Goal: Information Seeking & Learning: Learn about a topic

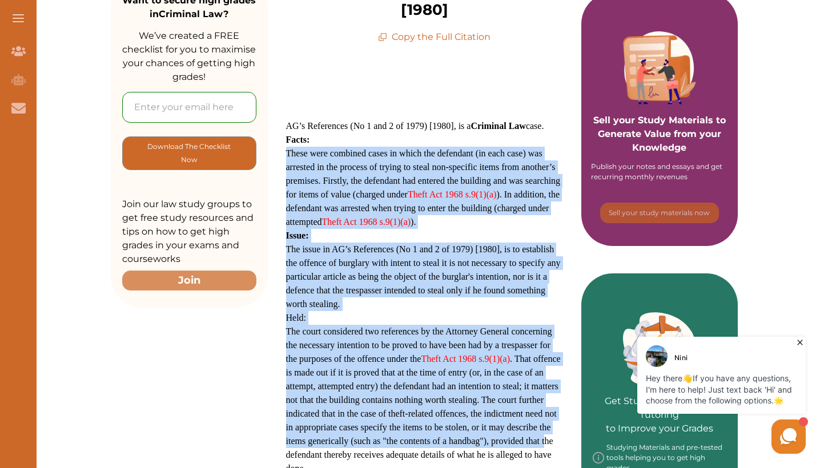
scroll to position [239, 0]
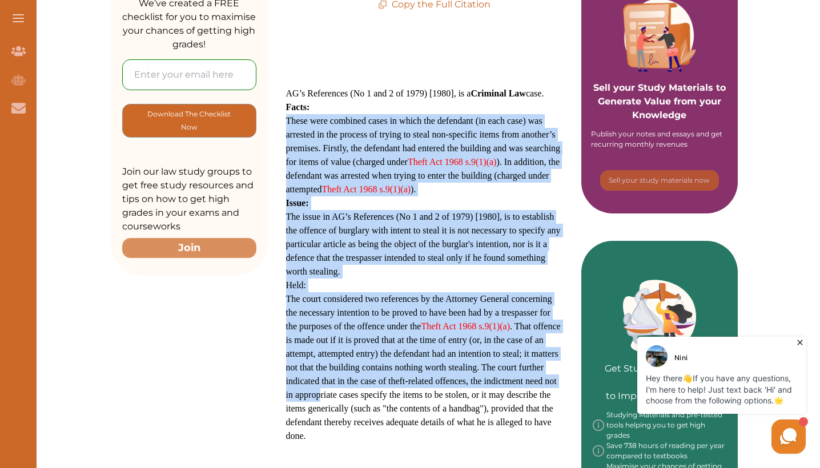
drag, startPoint x: 344, startPoint y: 351, endPoint x: 353, endPoint y: 395, distance: 44.8
click at [353, 395] on p "AG’s References (No 1 and 2 of 1979) [1980], is a Criminal Law case. Facts: The…" at bounding box center [424, 279] width 277 height 384
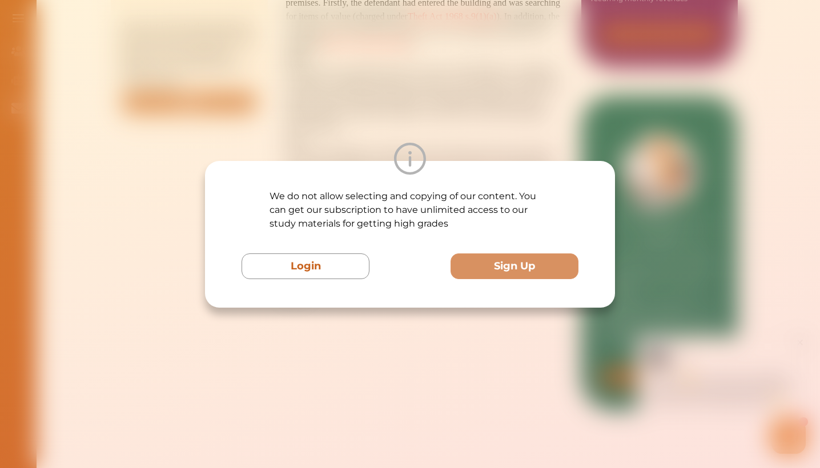
drag, startPoint x: 353, startPoint y: 395, endPoint x: 294, endPoint y: 460, distance: 87.8
click at [291, 463] on div "We do not allow selecting and copying of our content. You can get our subscript…" at bounding box center [410, 234] width 820 height 468
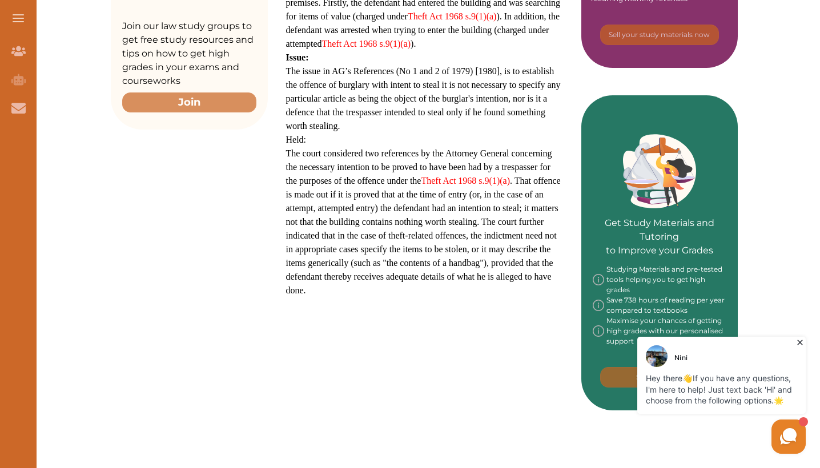
scroll to position [400, 0]
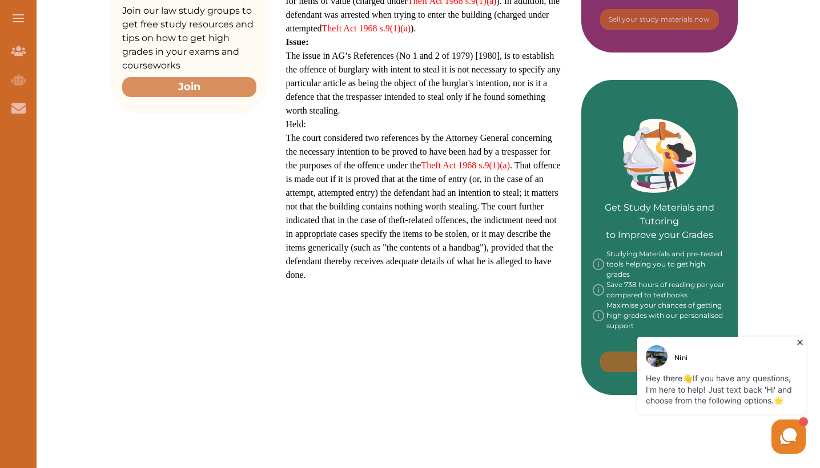
click at [801, 339] on icon at bounding box center [800, 342] width 11 height 11
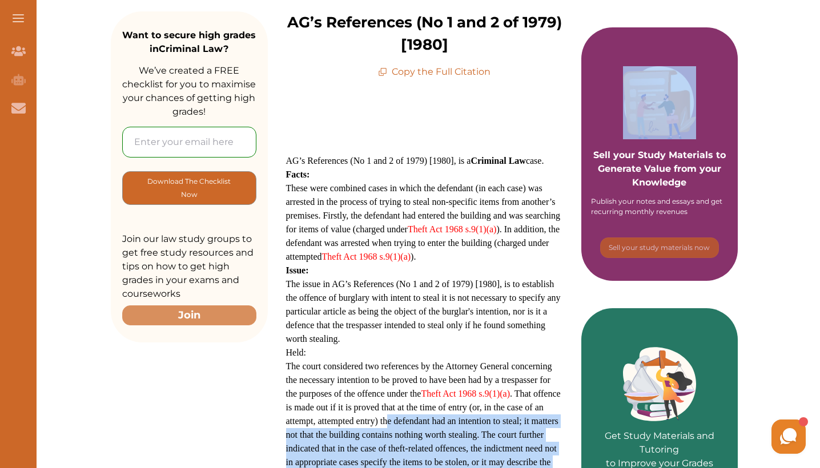
scroll to position [57, 0]
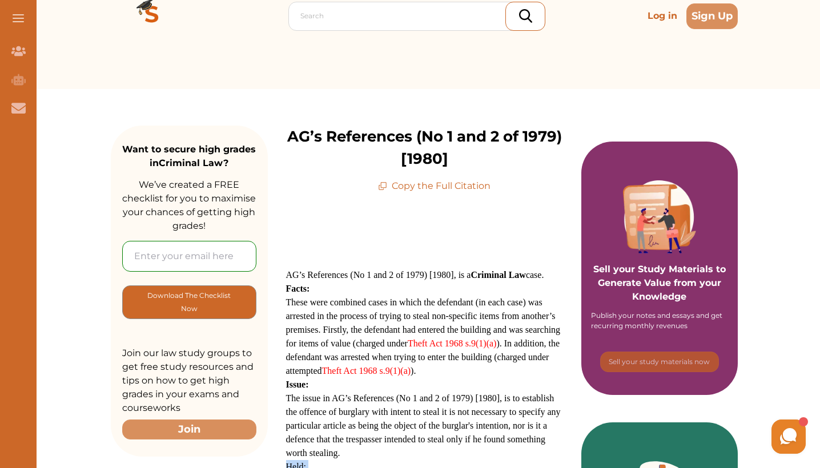
drag, startPoint x: 397, startPoint y: 191, endPoint x: 415, endPoint y: 447, distance: 256.5
click at [415, 447] on p "AG’s References (No 1 and 2 of 1979) [1980], is a Criminal Law case. Facts: The…" at bounding box center [424, 460] width 277 height 384
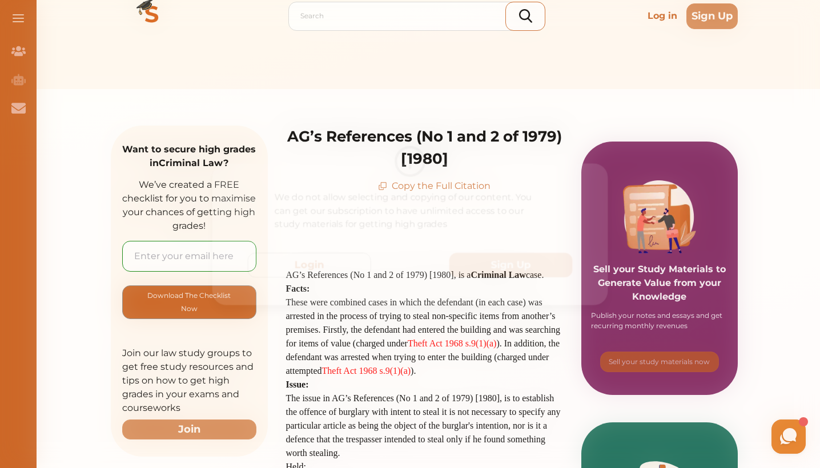
click at [366, 384] on div "We do not allow selecting and copying of our content. You can get our subscript…" at bounding box center [410, 234] width 820 height 468
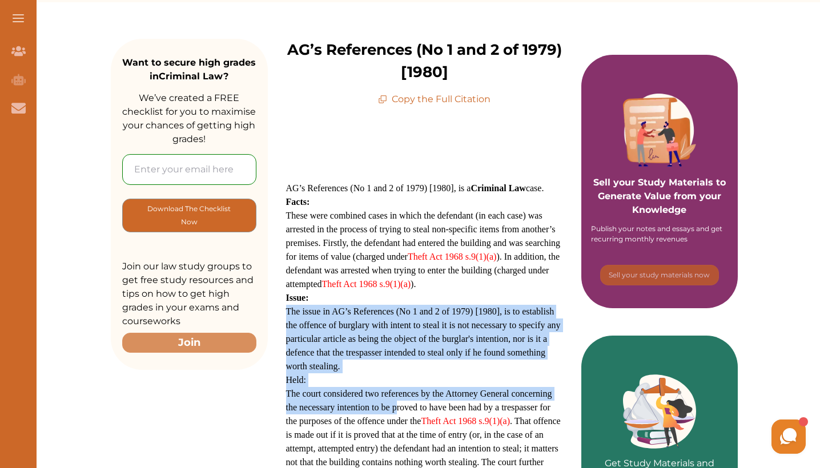
scroll to position [152, 0]
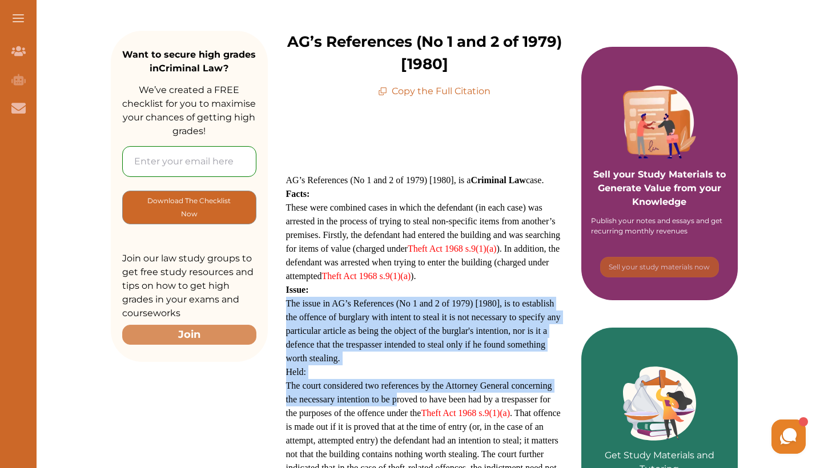
drag, startPoint x: 438, startPoint y: 380, endPoint x: 420, endPoint y: 279, distance: 102.7
click at [420, 279] on p "AG’s References (No 1 and 2 of 1979) [1980], is a Criminal Law case. Facts: The…" at bounding box center [424, 366] width 277 height 384
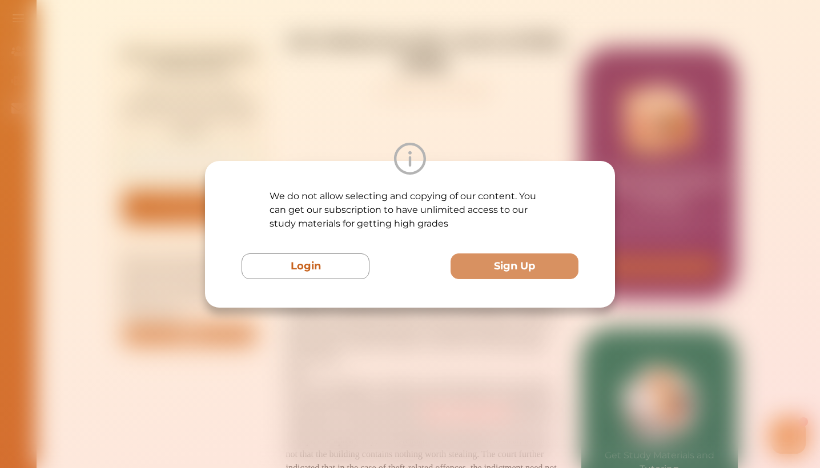
click at [404, 324] on div "We do not allow selecting and copying of our content. You can get our subscript…" at bounding box center [410, 234] width 820 height 468
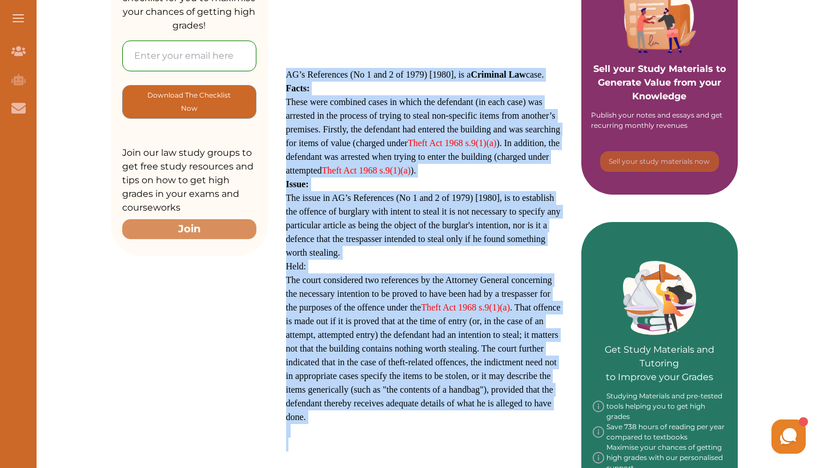
scroll to position [266, 0]
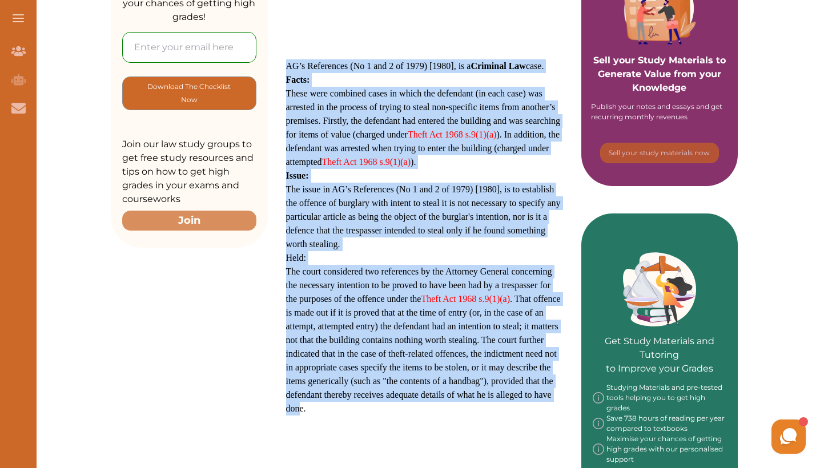
drag, startPoint x: 427, startPoint y: 301, endPoint x: 356, endPoint y: 407, distance: 127.2
click at [356, 407] on div "AG’s References (No 1 and 2 of 1979) [1980], is a Criminal Law case. Facts: The…" at bounding box center [424, 237] width 277 height 414
